Goal: Task Accomplishment & Management: Manage account settings

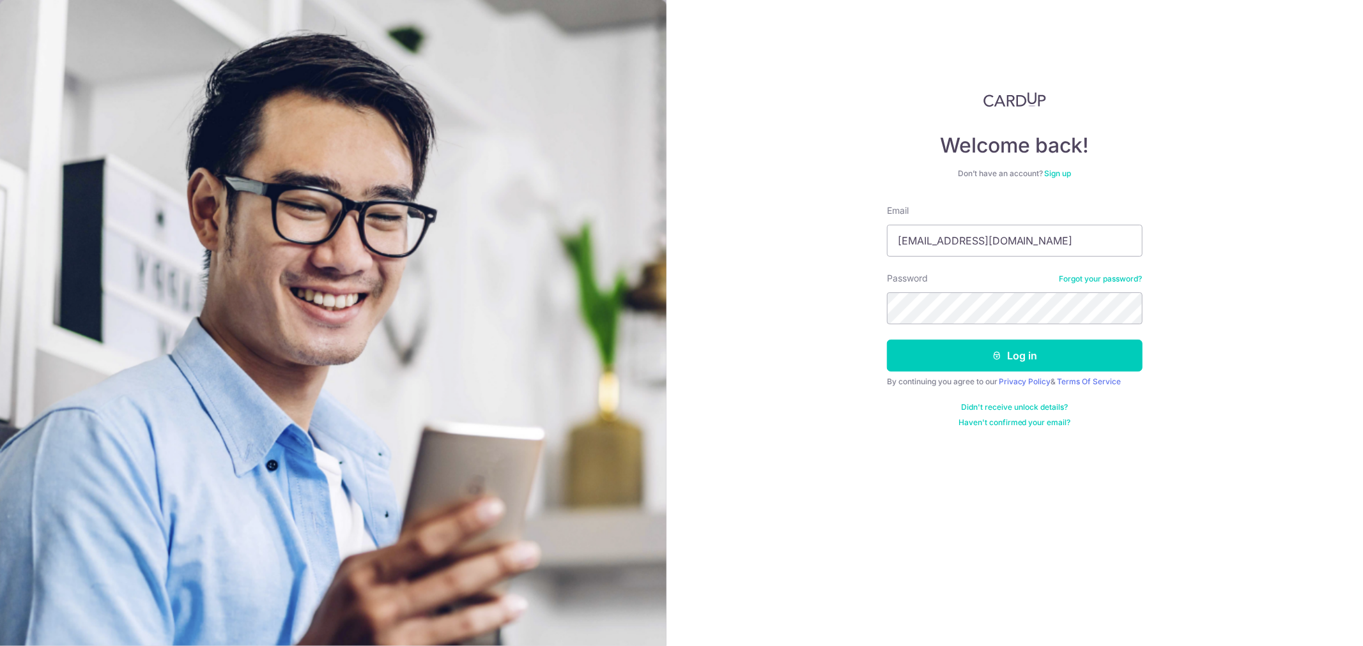
type input "[EMAIL_ADDRESS][DOMAIN_NAME]"
click at [887, 340] on button "Log in" at bounding box center [1015, 356] width 256 height 32
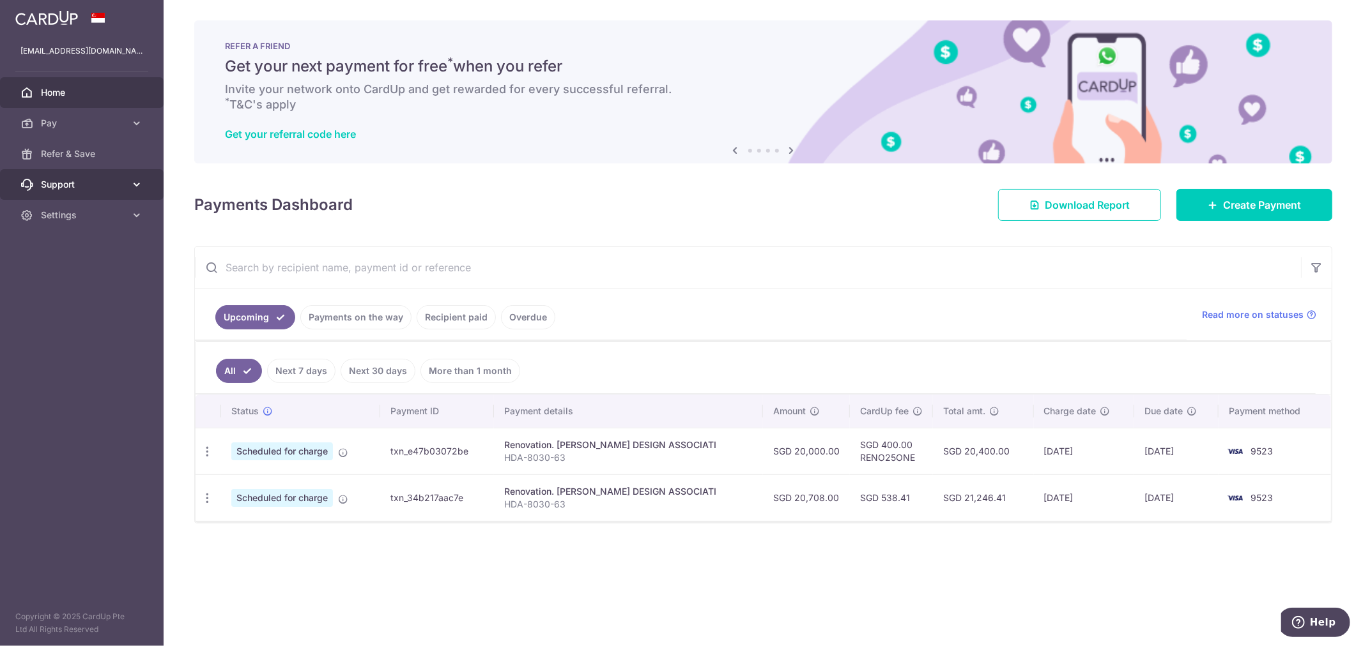
click at [146, 192] on link "Support" at bounding box center [82, 184] width 164 height 31
click at [128, 286] on link "Settings" at bounding box center [82, 292] width 164 height 31
click at [73, 355] on span "Logout" at bounding box center [83, 354] width 84 height 13
